Goal: Information Seeking & Learning: Understand process/instructions

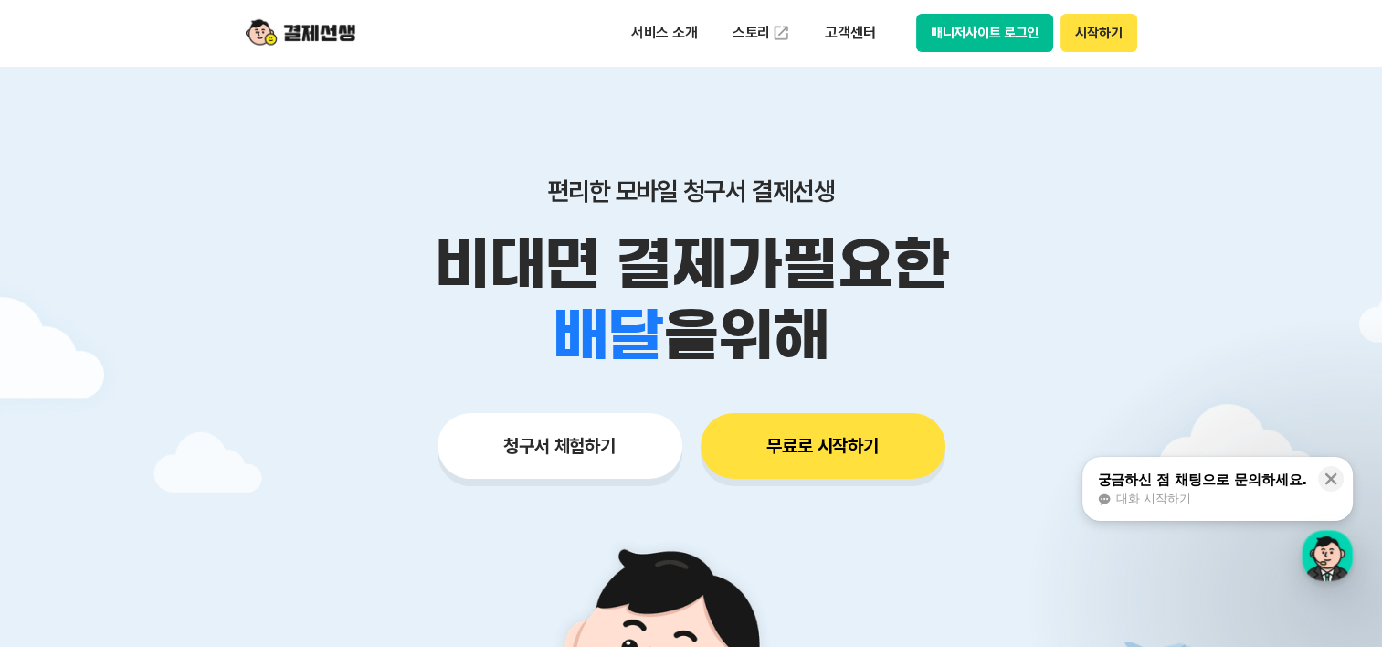
click at [842, 50] on ul "서비스 소개 스토리 고객센터" at bounding box center [753, 33] width 270 height 37
click at [848, 33] on p "고객센터" at bounding box center [850, 32] width 76 height 33
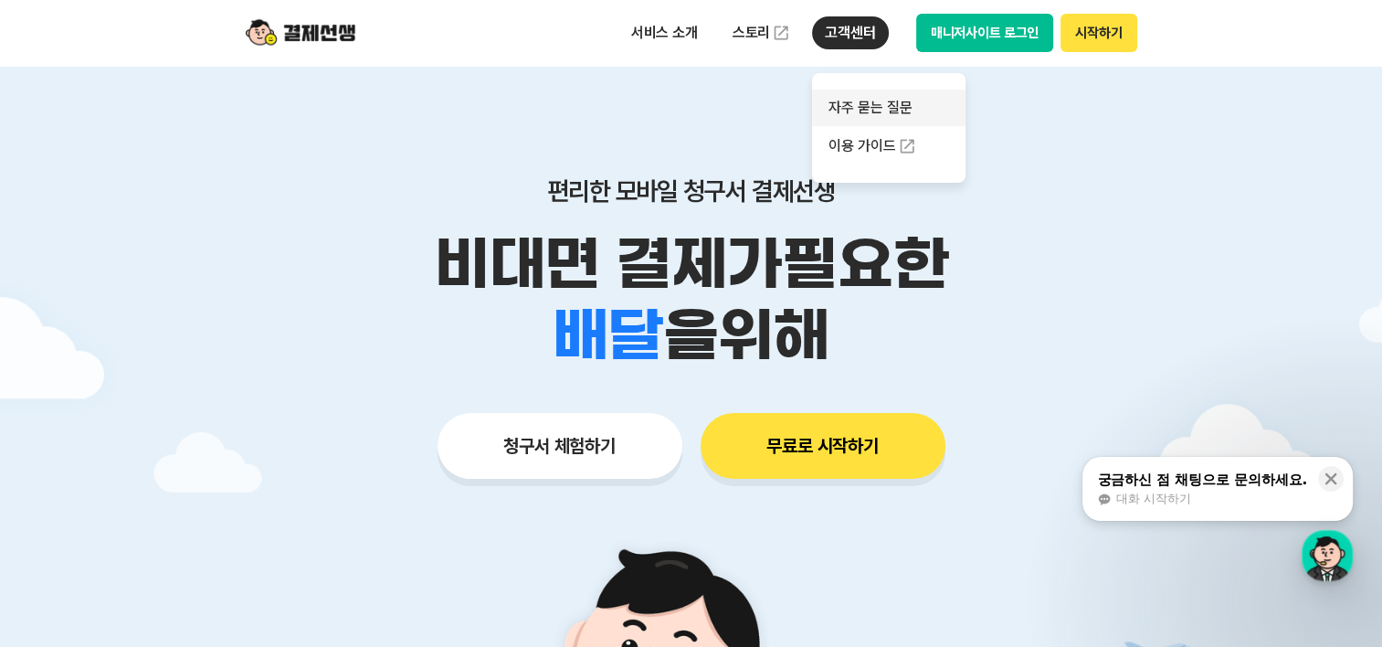
click at [897, 100] on link "자주 묻는 질문" at bounding box center [888, 107] width 153 height 37
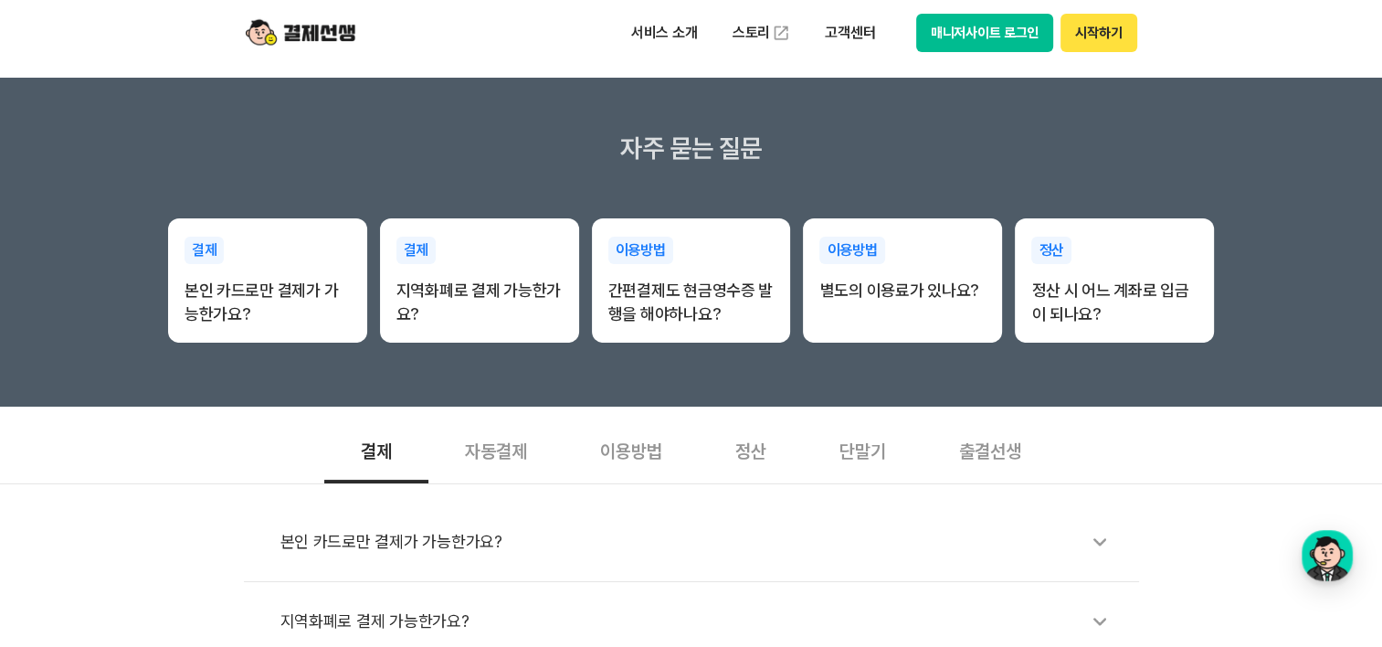
scroll to position [457, 0]
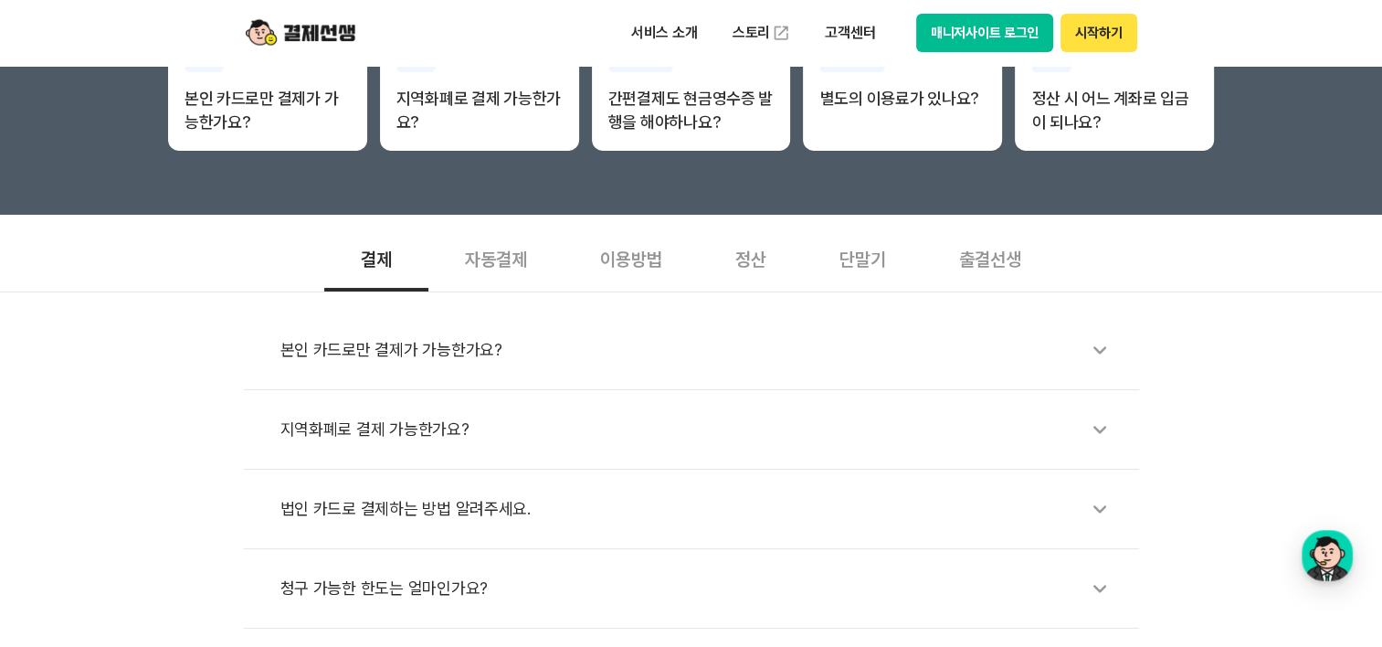
click at [1099, 350] on icon at bounding box center [1099, 350] width 42 height 42
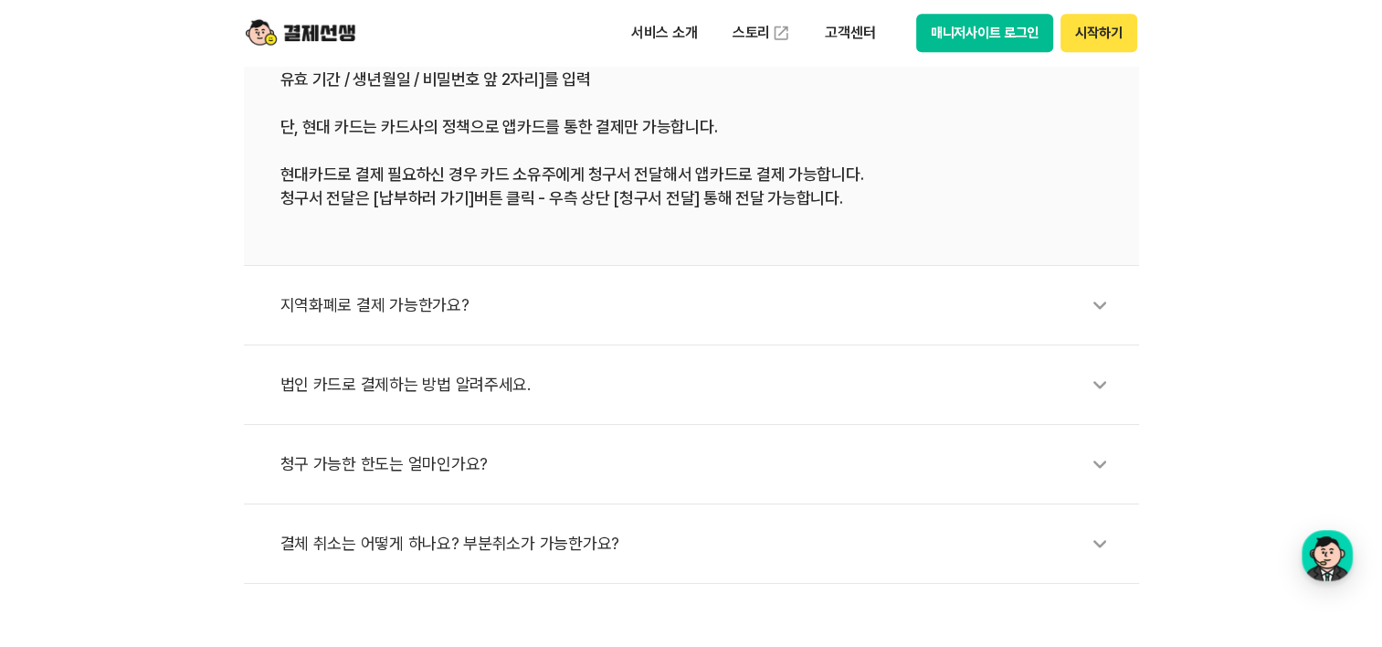
scroll to position [913, 0]
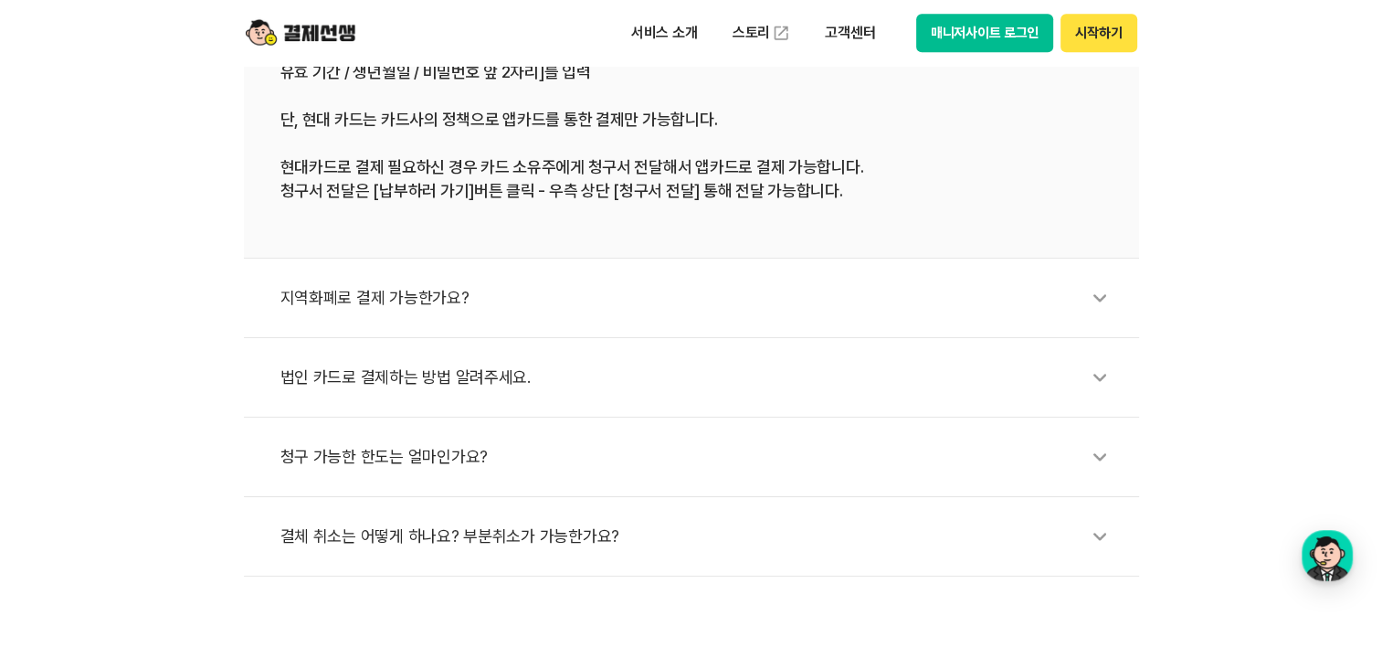
click at [1114, 371] on icon at bounding box center [1099, 377] width 42 height 42
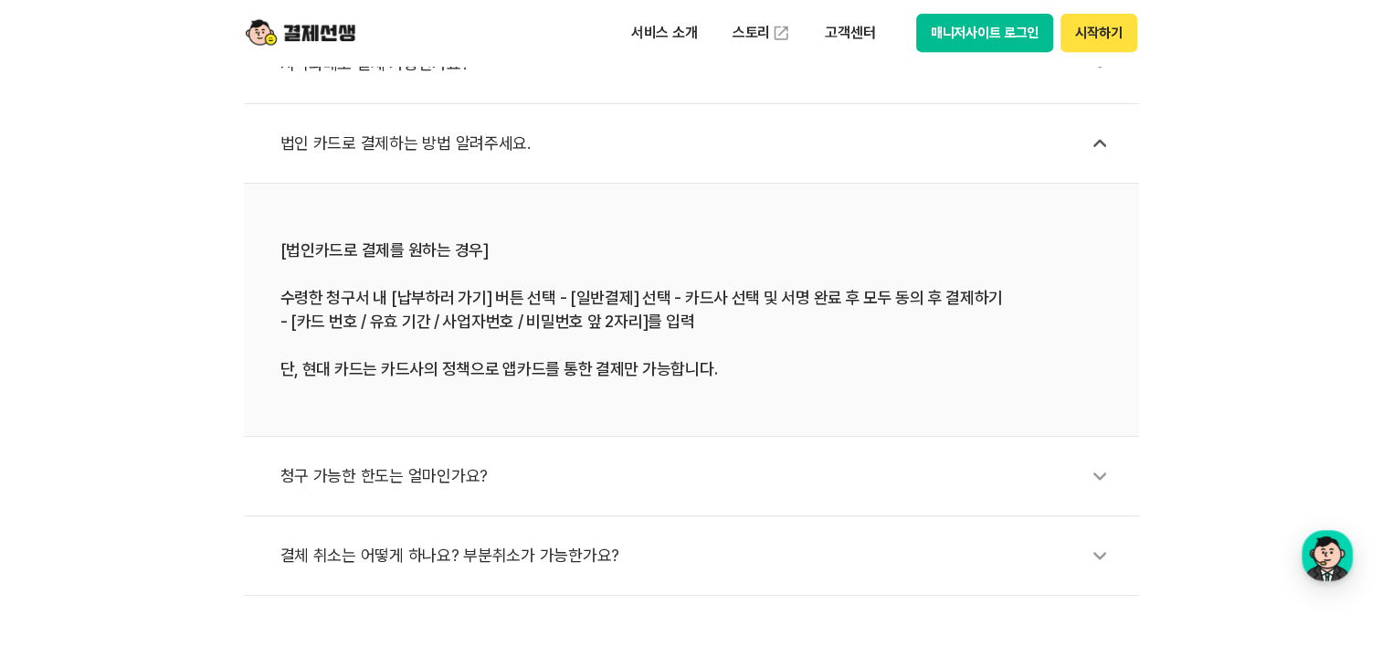
scroll to position [822, 0]
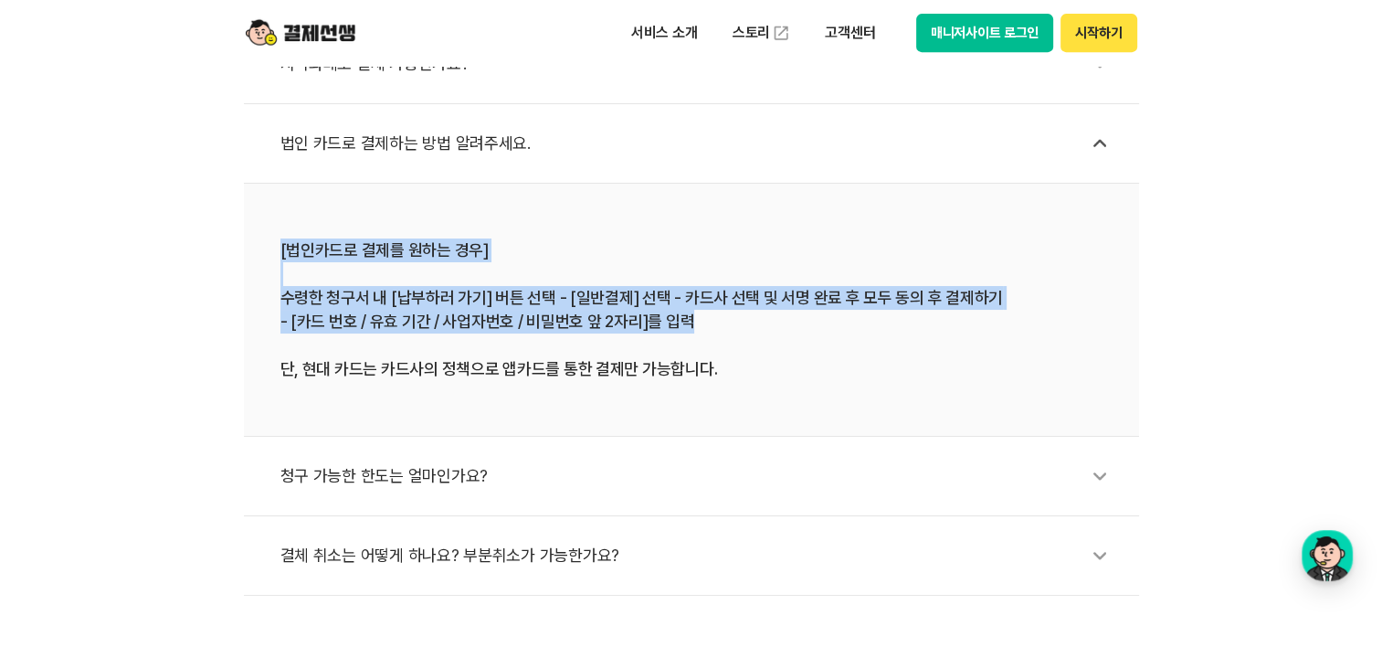
drag, startPoint x: 272, startPoint y: 246, endPoint x: 696, endPoint y: 325, distance: 431.1
click at [696, 325] on li "[법인카드로 결제를 원하는 경우] 수령한 청구서 내 [납부하러 가기] 버튼 선택 - [일반결제] 선택 - 카드사 선택 및 서명 완료 후 모두 …" at bounding box center [691, 310] width 895 height 253
copy div "[법인카드로 결제를 원하는 경우] 수령한 청구서 내 [납부하러 가기] 버튼 선택 - [일반결제] 선택 - 카드사 선택 및 서명 완료 후 모두 …"
